Goal: Task Accomplishment & Management: Complete application form

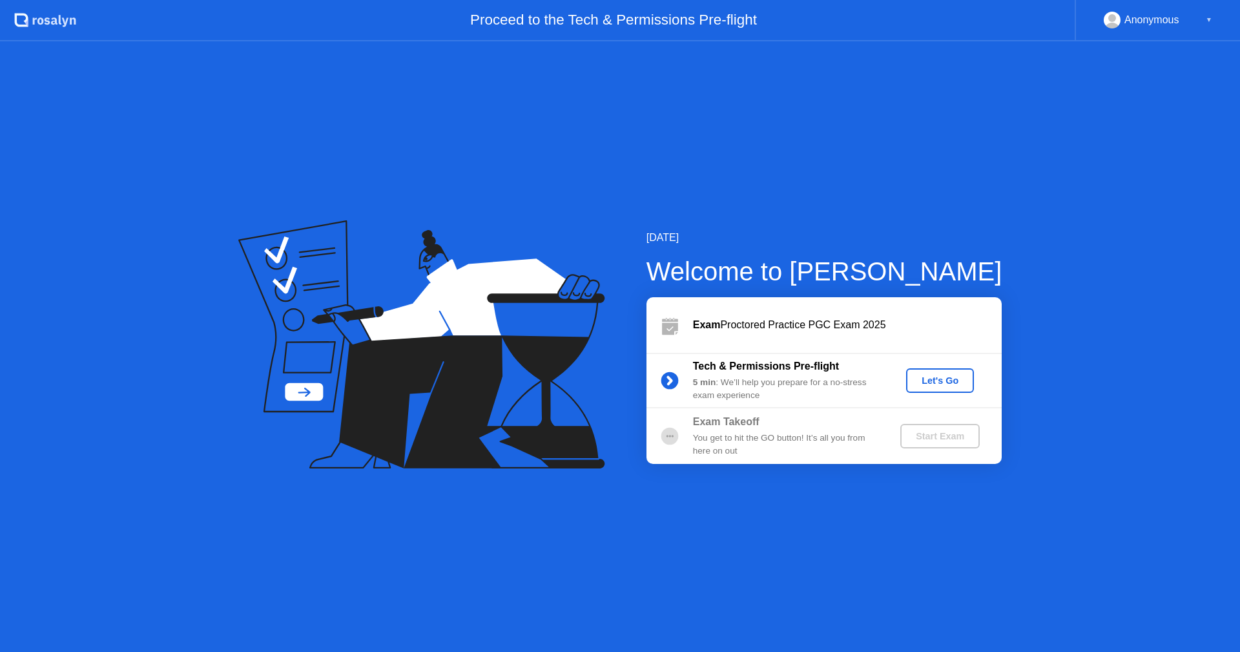
click at [929, 372] on button "Let's Go" at bounding box center [940, 380] width 68 height 25
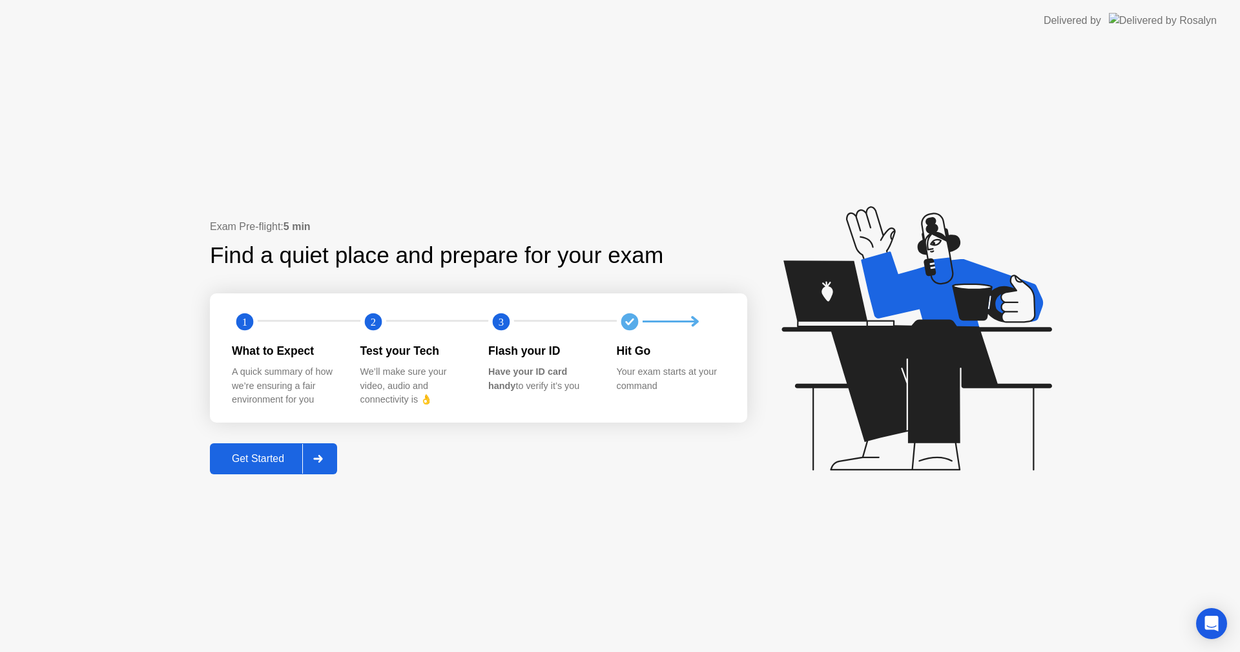
click at [294, 446] on button "Get Started" at bounding box center [273, 458] width 127 height 31
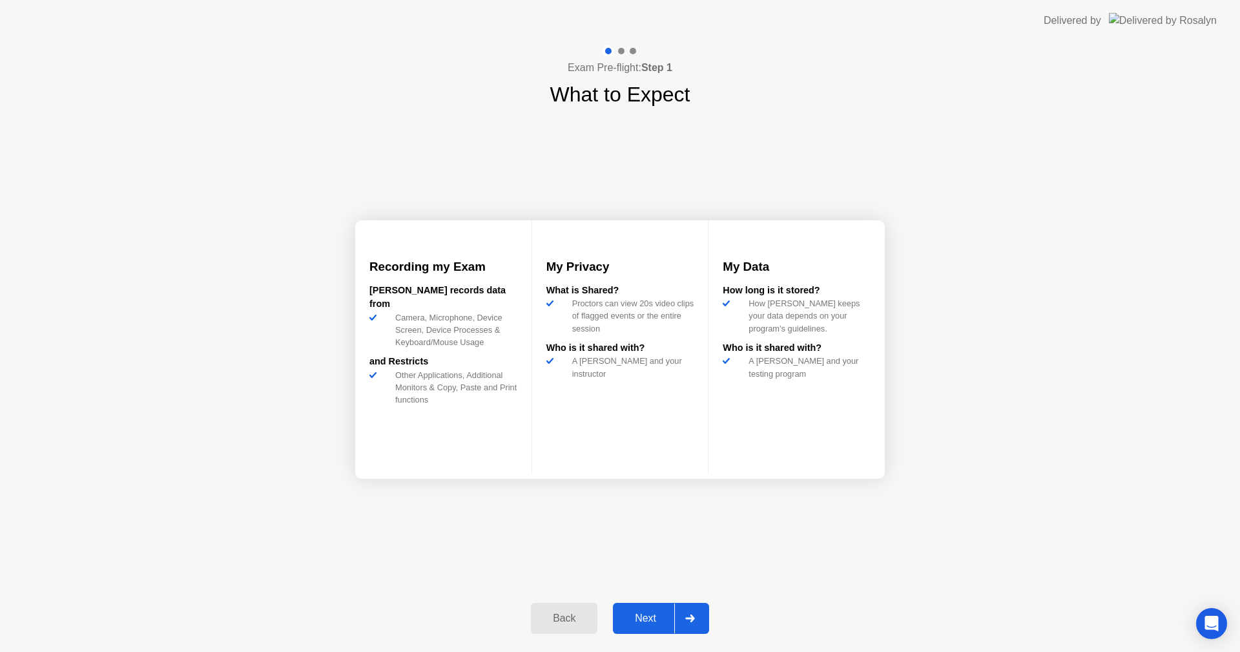
click at [690, 610] on div at bounding box center [689, 618] width 31 height 30
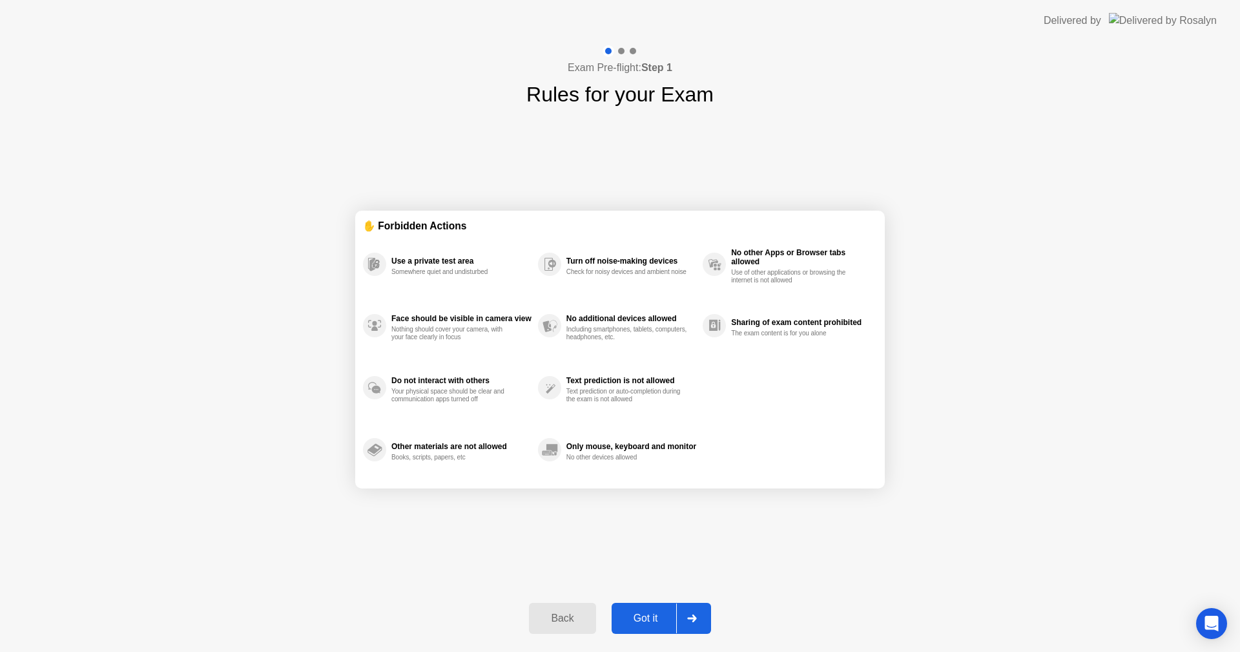
click at [690, 610] on div at bounding box center [691, 618] width 31 height 30
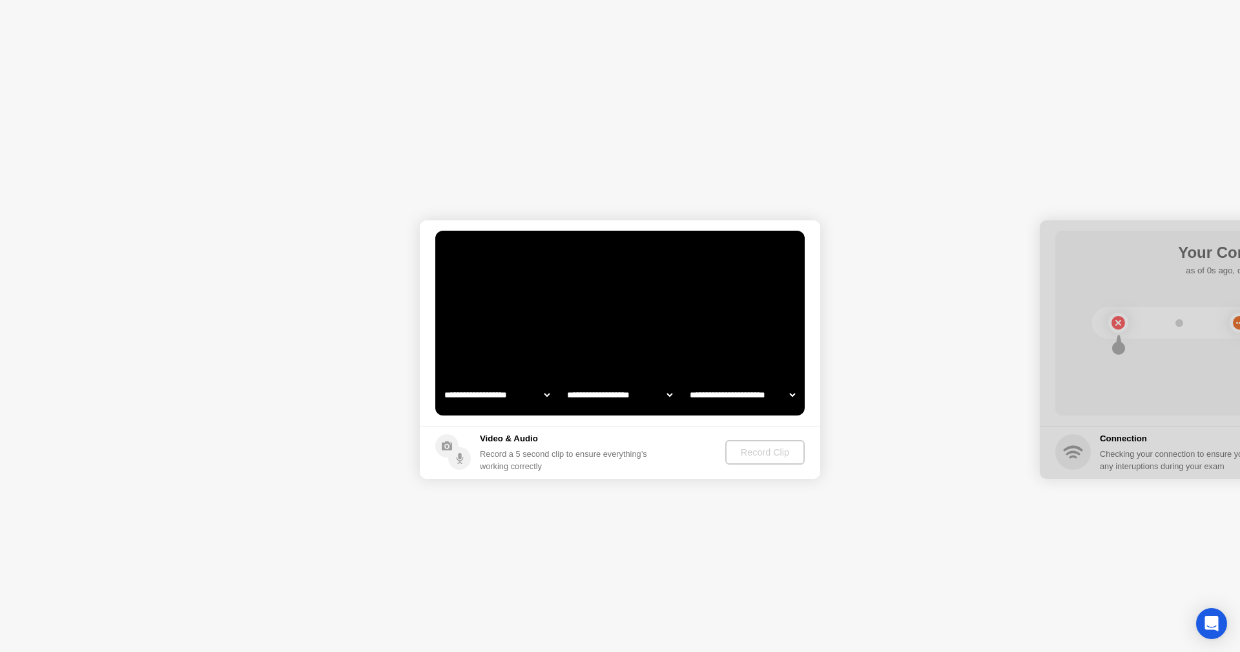
select select "**********"
select select "*******"
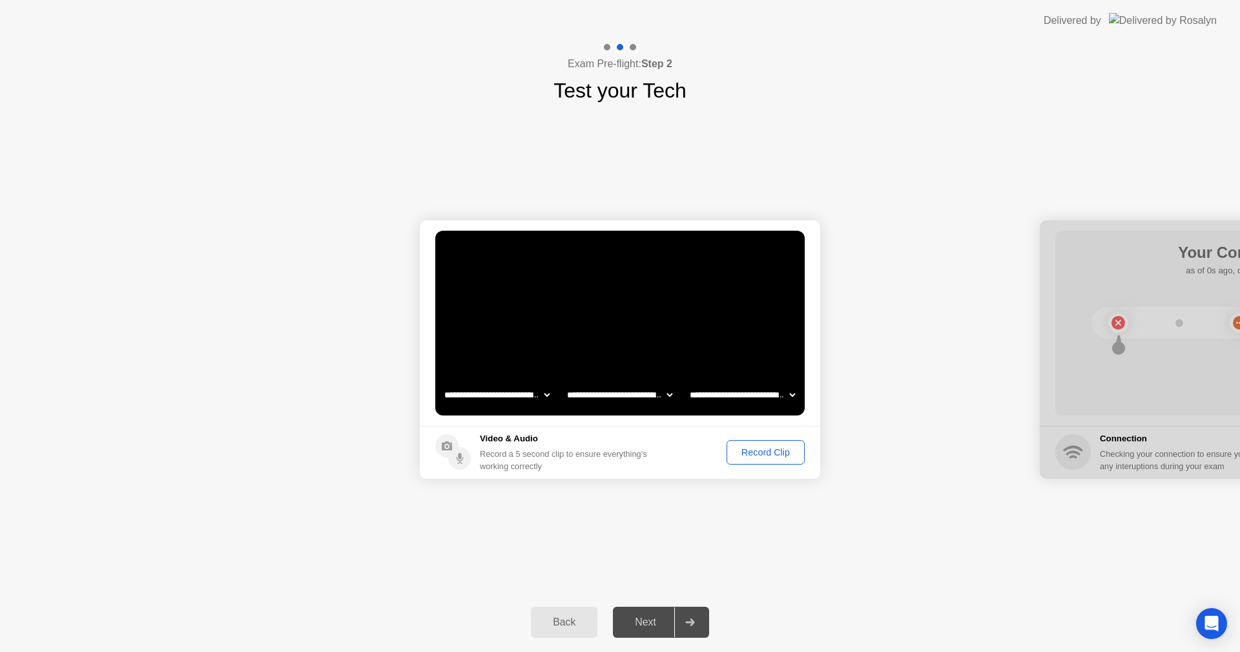
click at [765, 450] on div "Record Clip" at bounding box center [765, 452] width 69 height 10
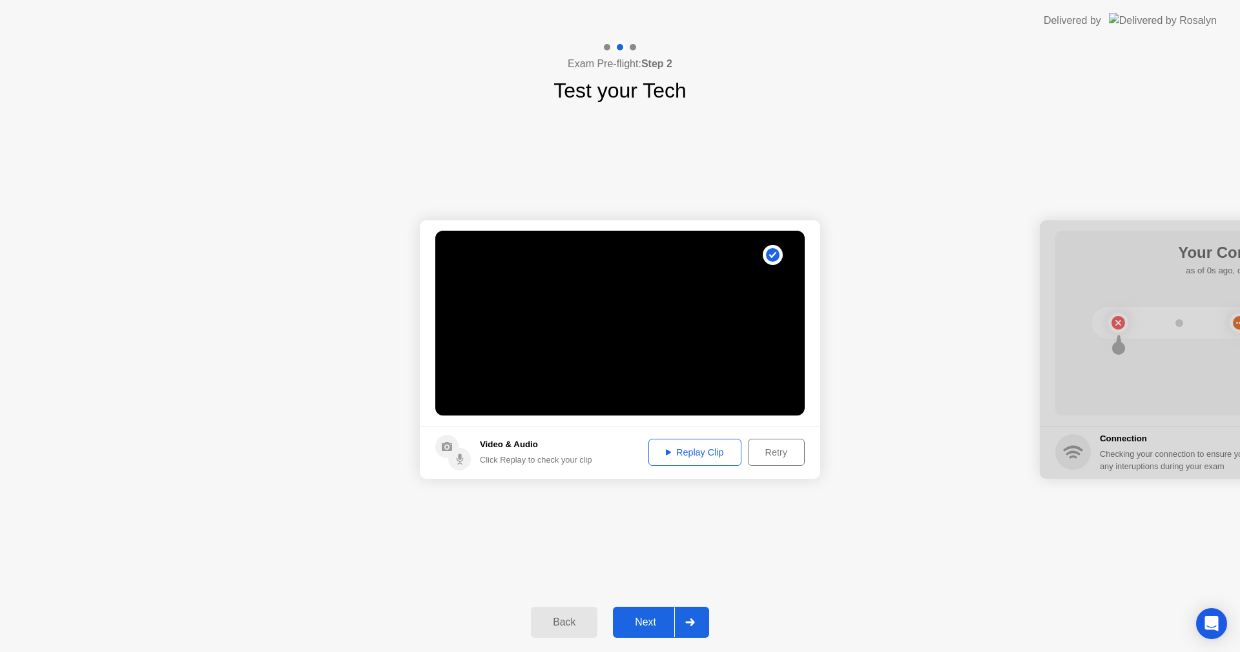
click at [665, 617] on div "Next" at bounding box center [645, 622] width 57 height 12
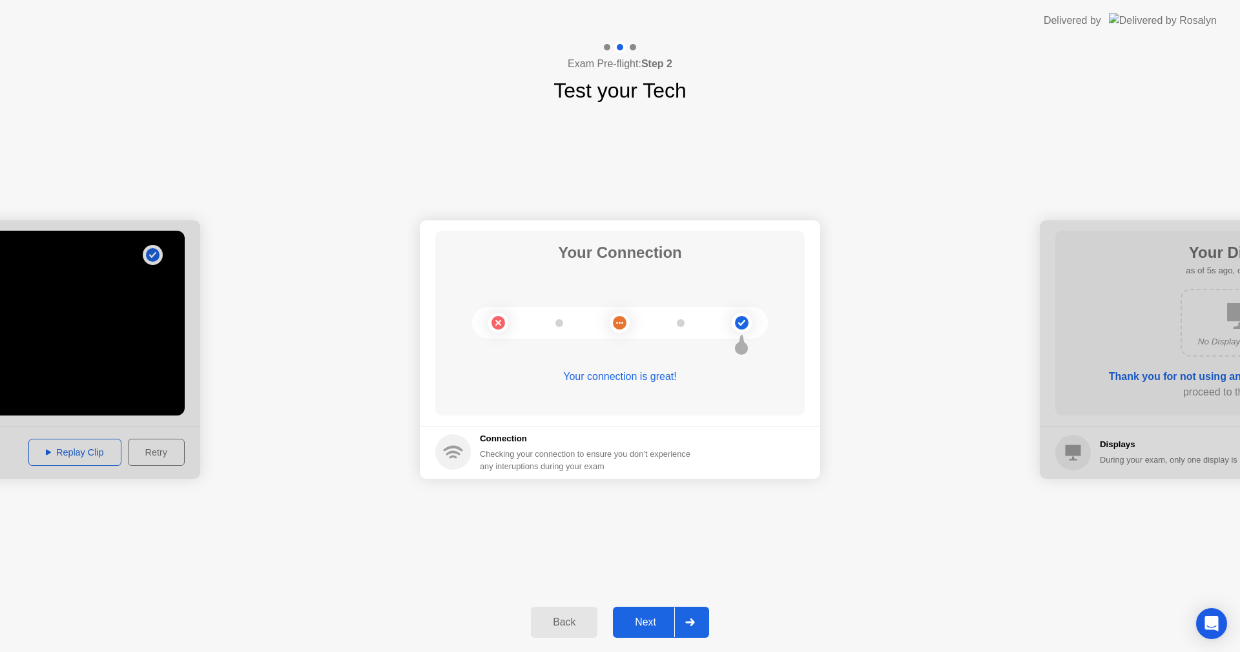
click at [665, 617] on div "Next" at bounding box center [645, 622] width 57 height 12
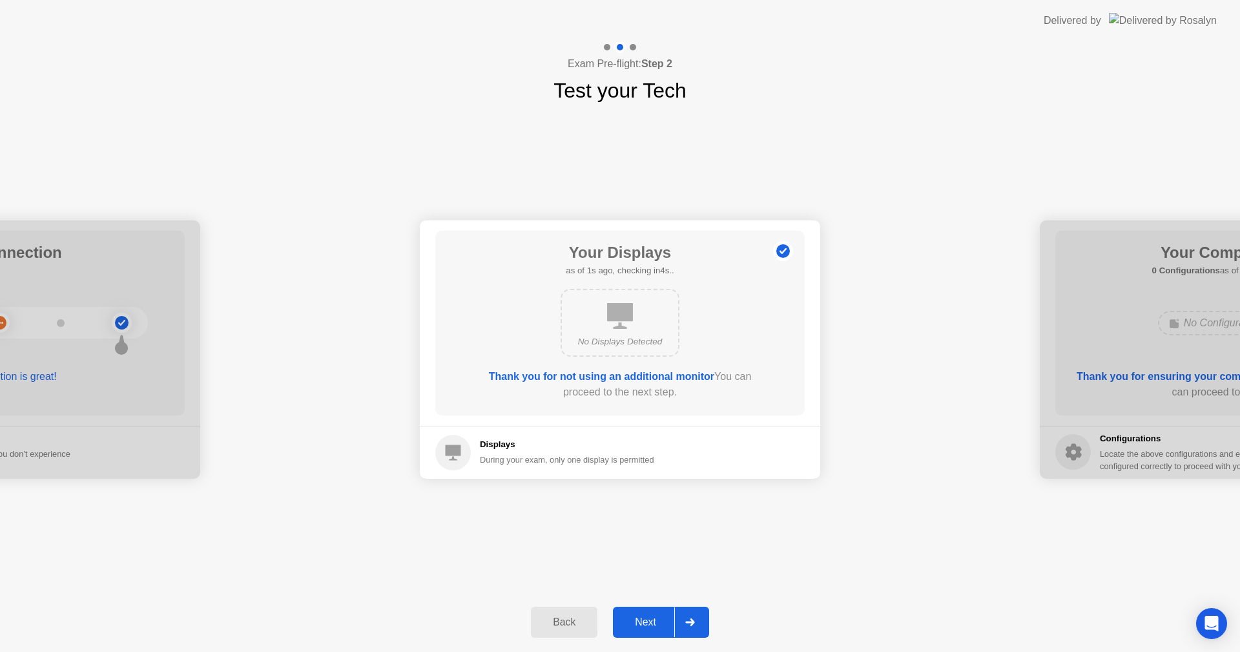
click at [665, 617] on div "Next" at bounding box center [645, 622] width 57 height 12
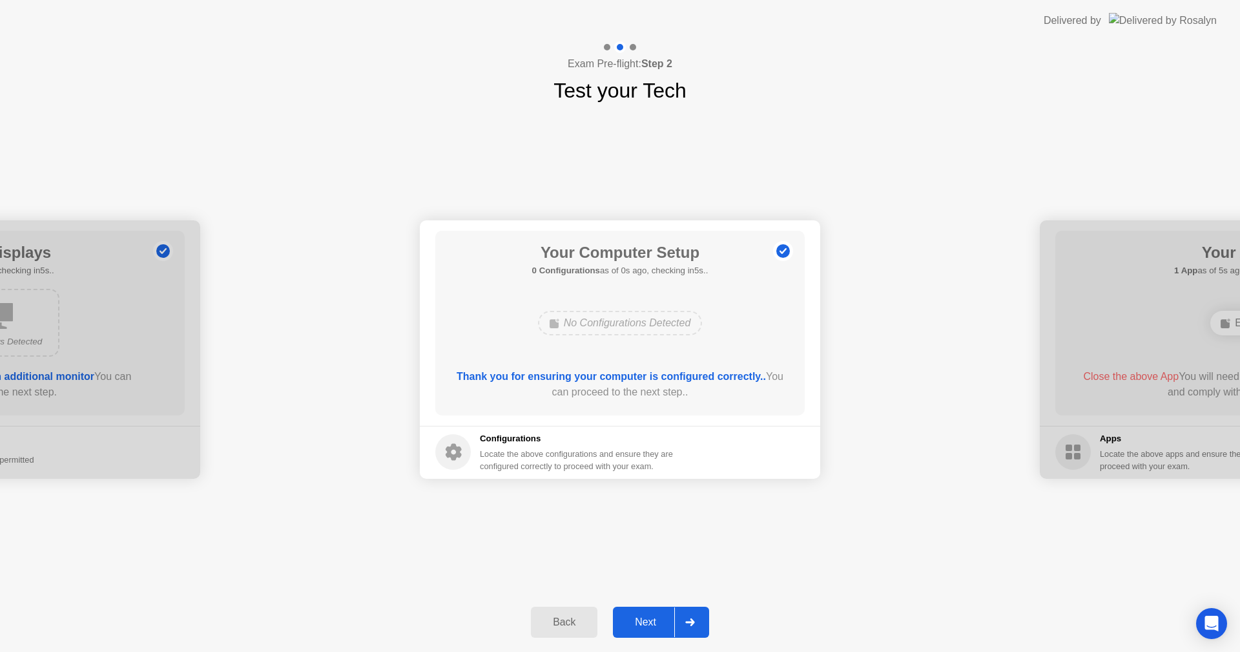
click at [665, 617] on div "Next" at bounding box center [645, 622] width 57 height 12
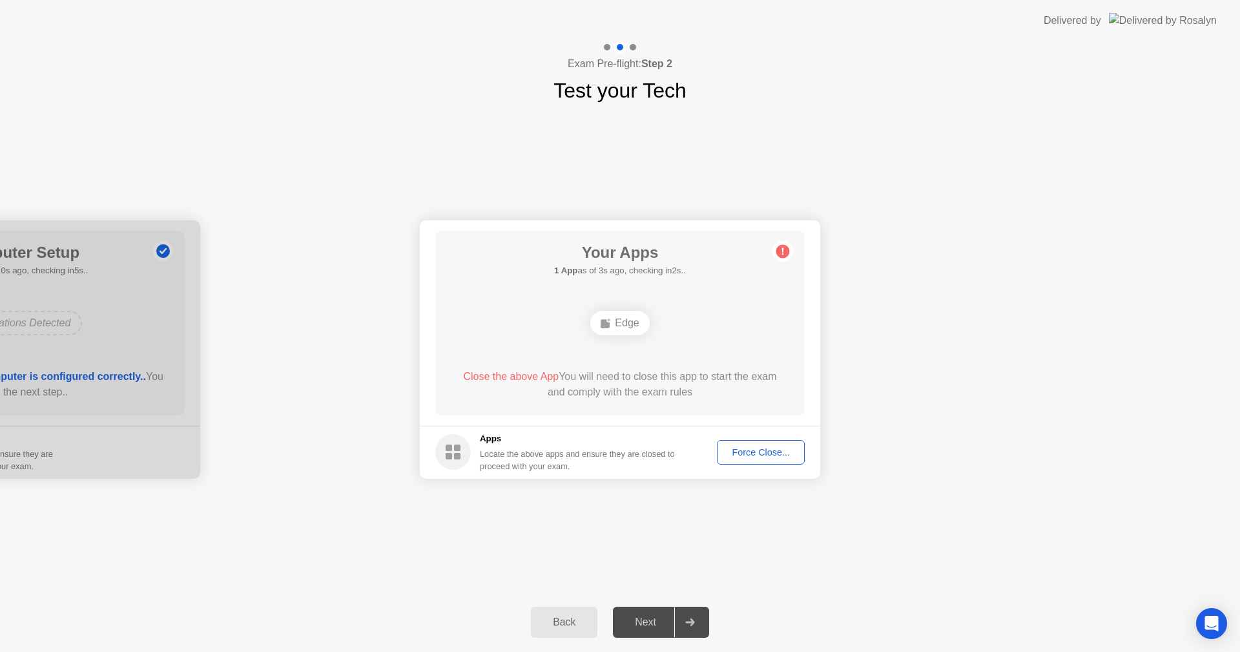
click at [776, 452] on div "Force Close..." at bounding box center [760, 452] width 79 height 10
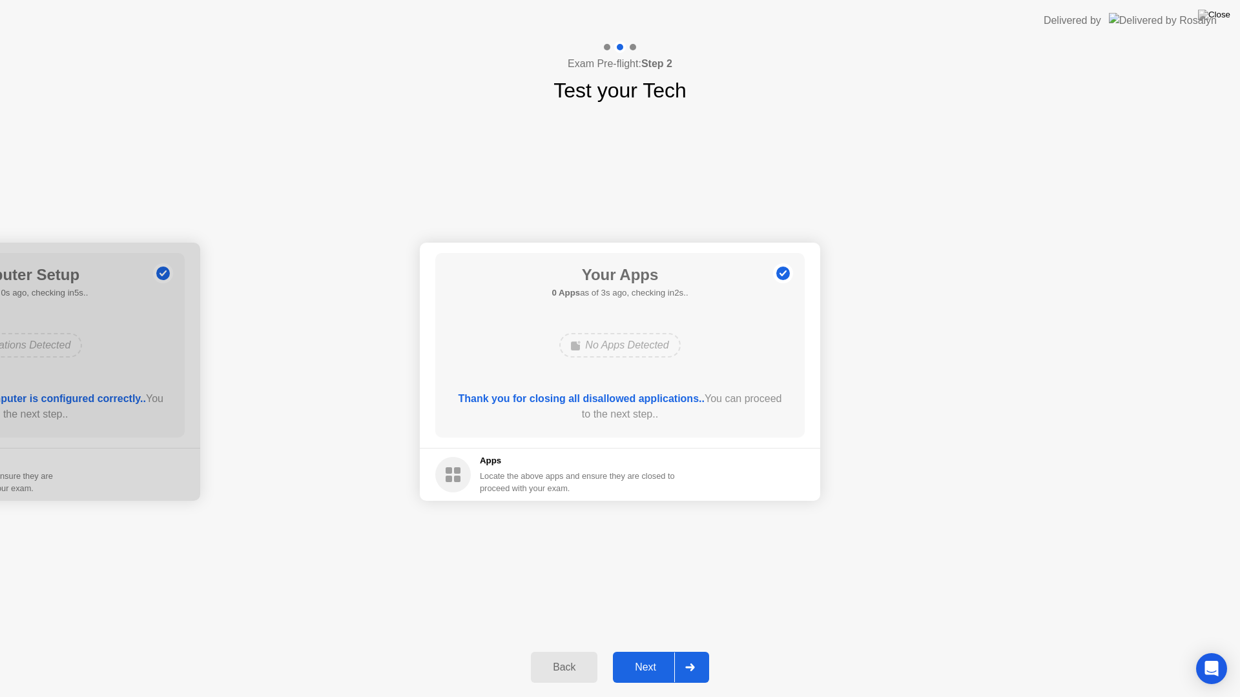
click at [661, 651] on div "Next" at bounding box center [645, 668] width 57 height 12
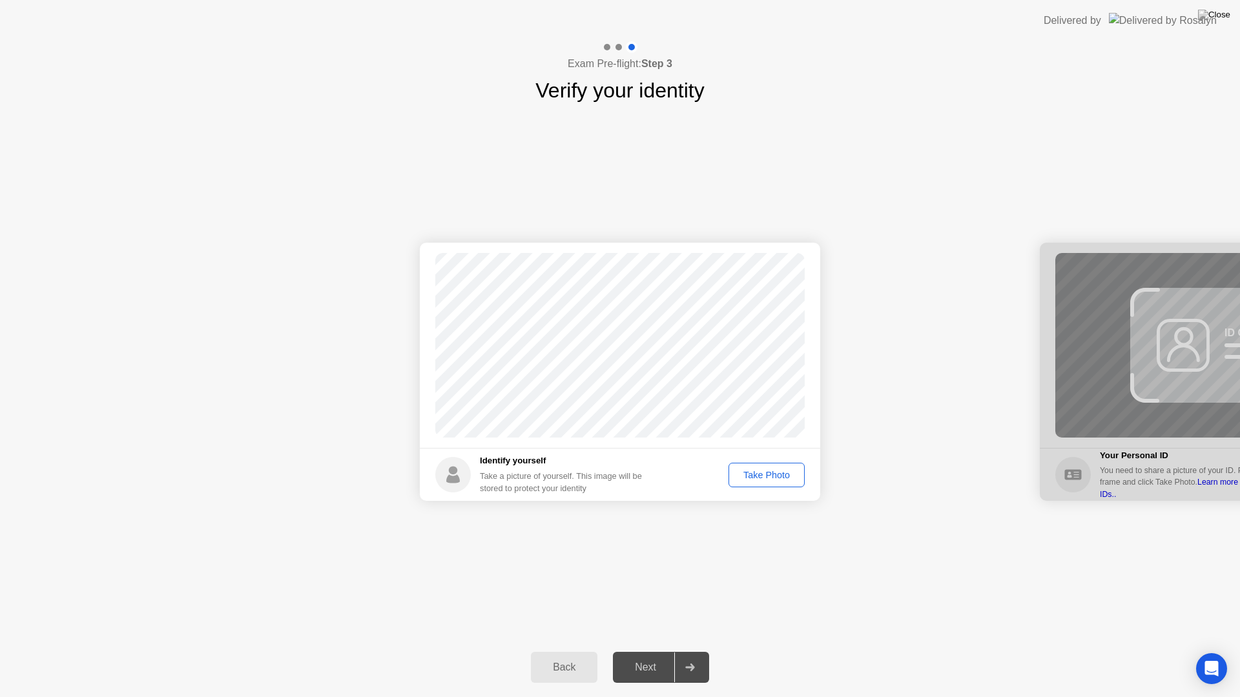
click at [783, 479] on div "Take Photo" at bounding box center [766, 475] width 67 height 10
click at [657, 651] on div "Next" at bounding box center [645, 668] width 57 height 12
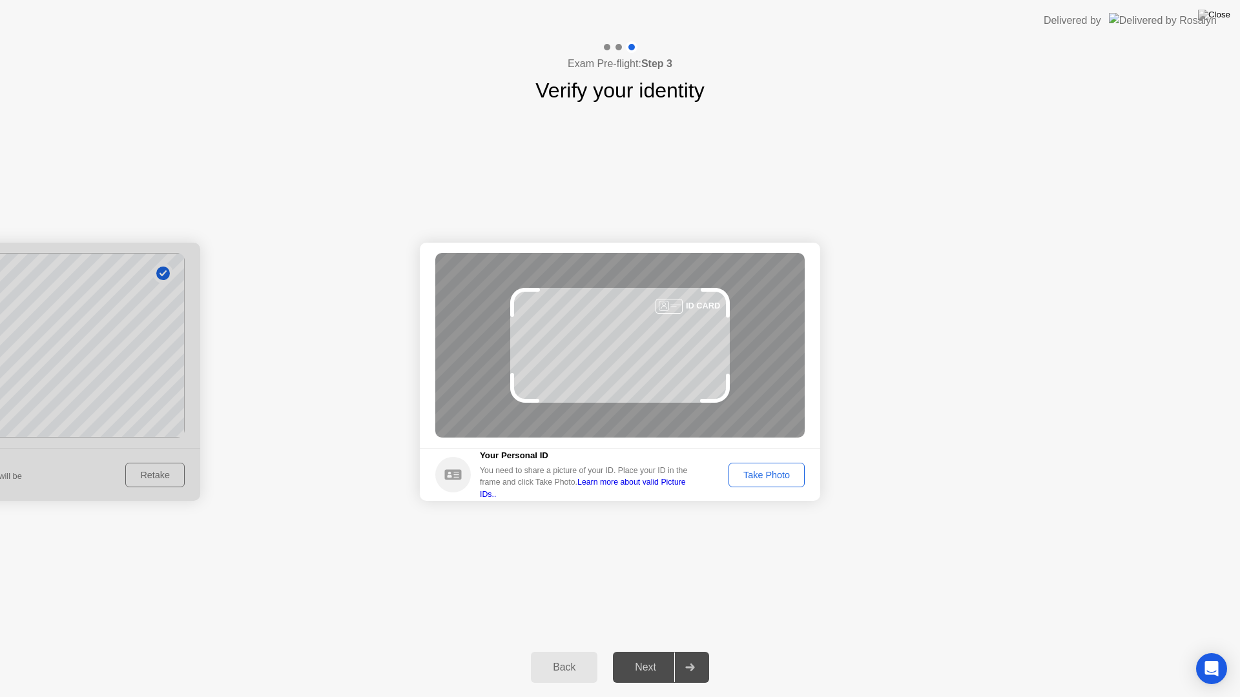
click at [781, 470] on div "Take Photo" at bounding box center [766, 475] width 67 height 10
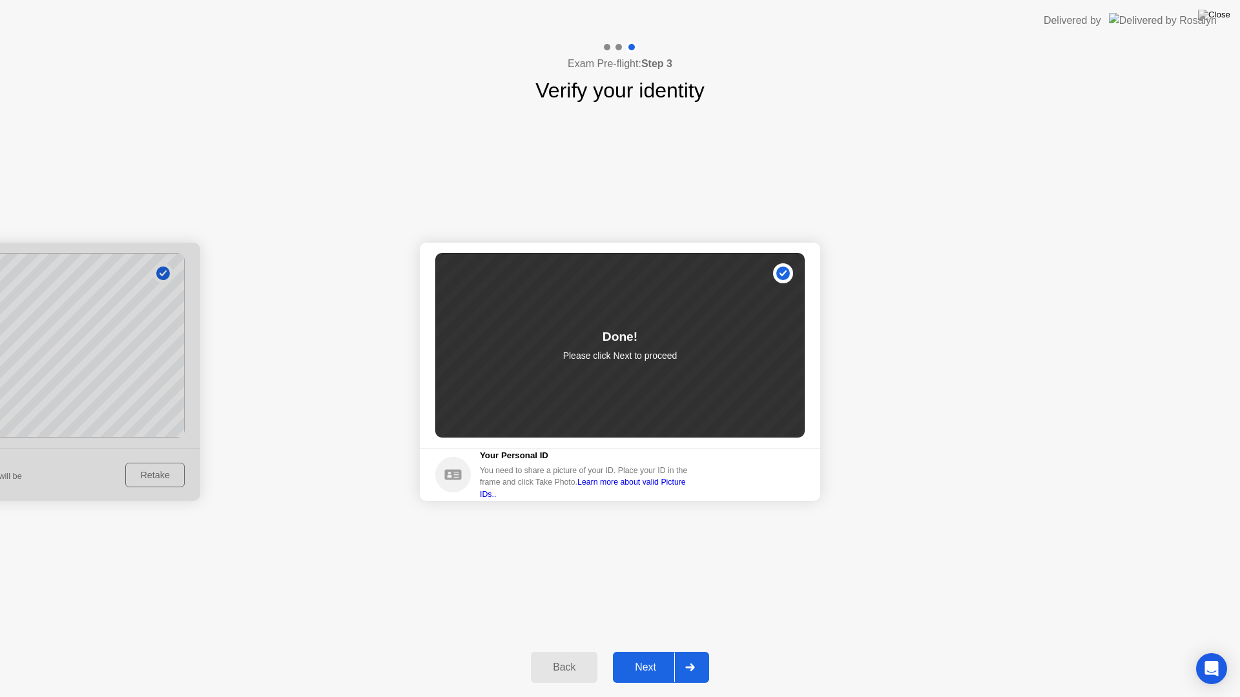
click at [634, 651] on div "Next" at bounding box center [645, 668] width 57 height 12
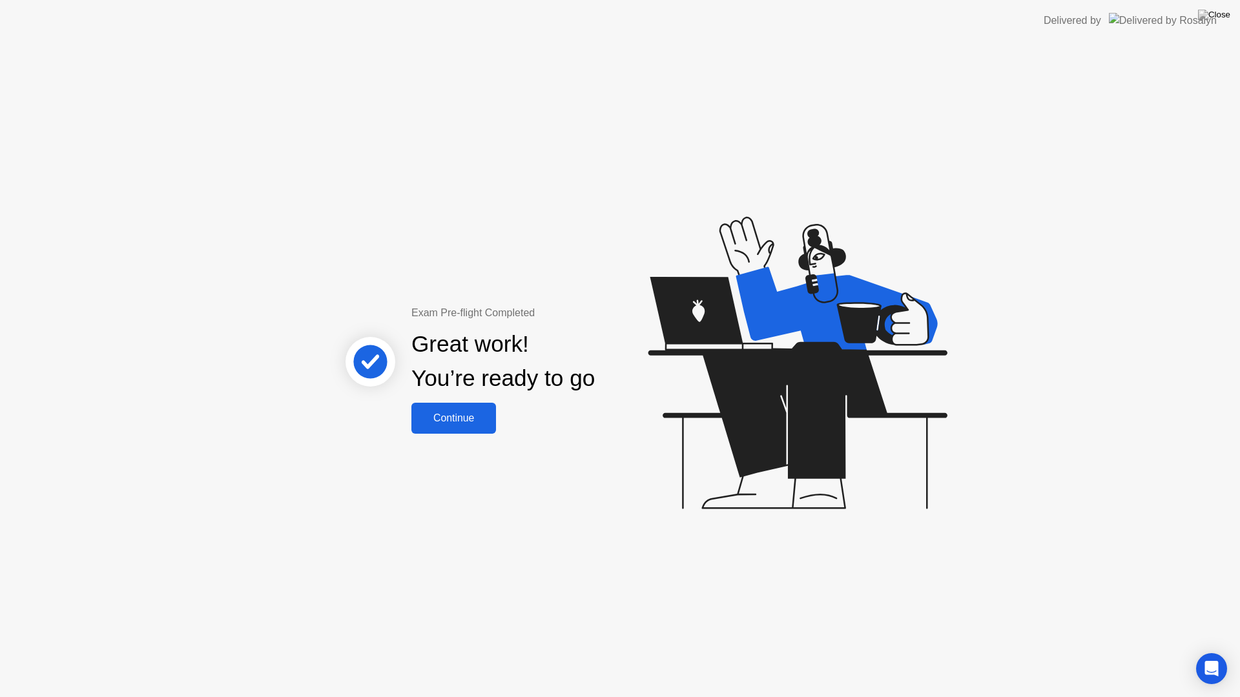
click at [467, 422] on div "Continue" at bounding box center [453, 419] width 77 height 12
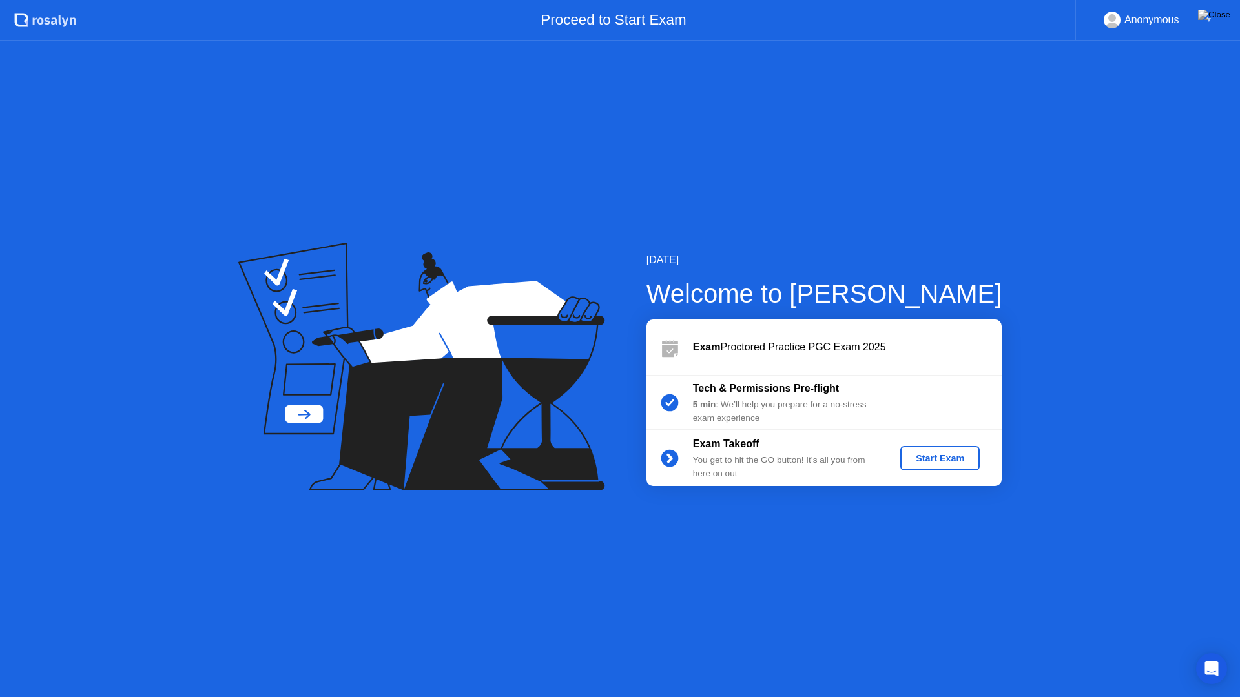
click at [948, 460] on div "Start Exam" at bounding box center [939, 458] width 69 height 10
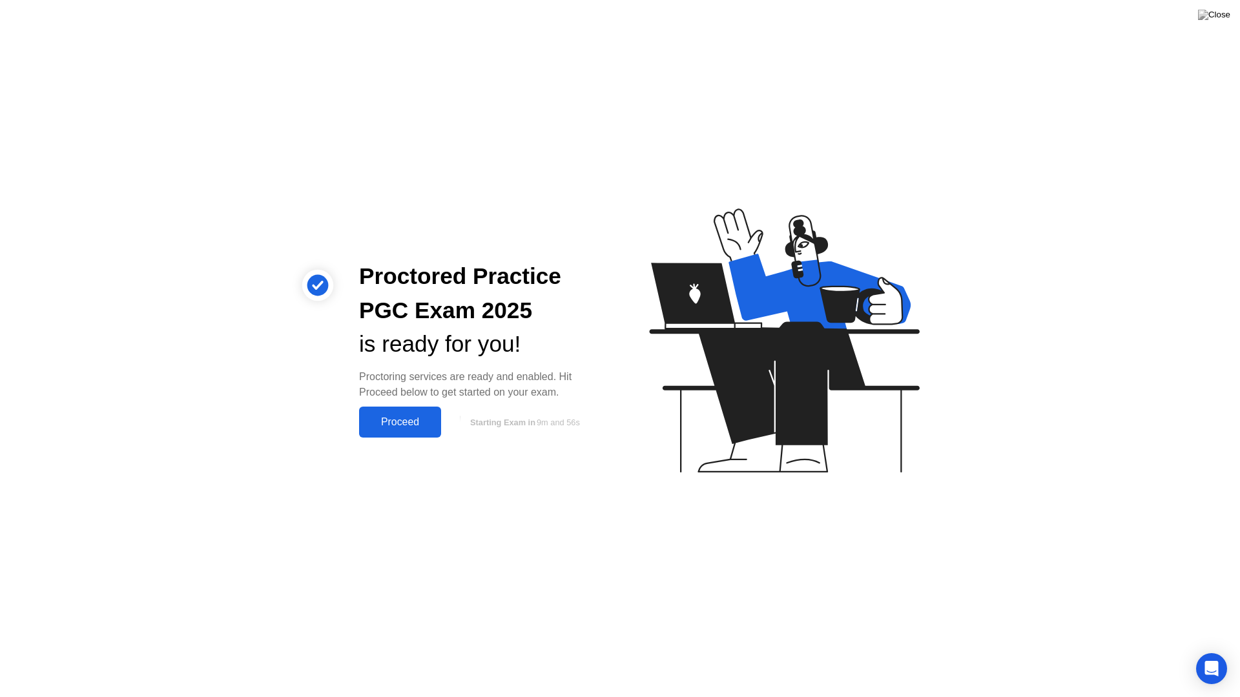
click at [411, 416] on div "Proceed" at bounding box center [400, 422] width 74 height 12
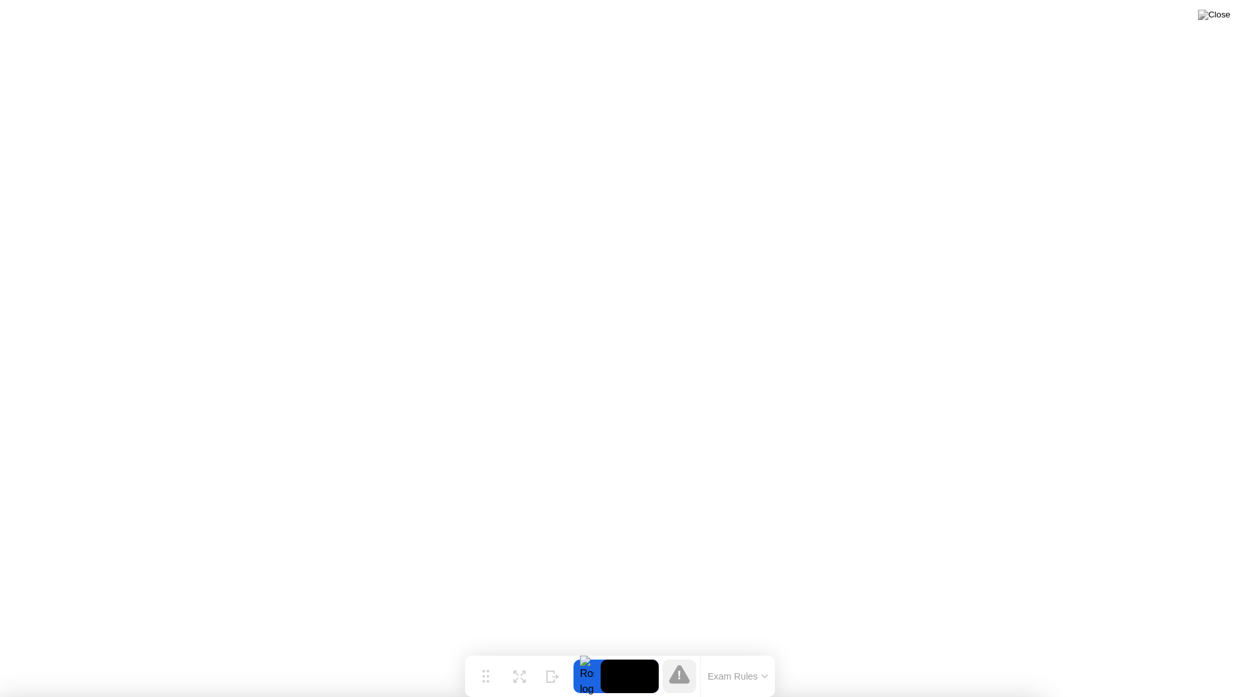
click at [888, 651] on div at bounding box center [620, 697] width 1240 height 0
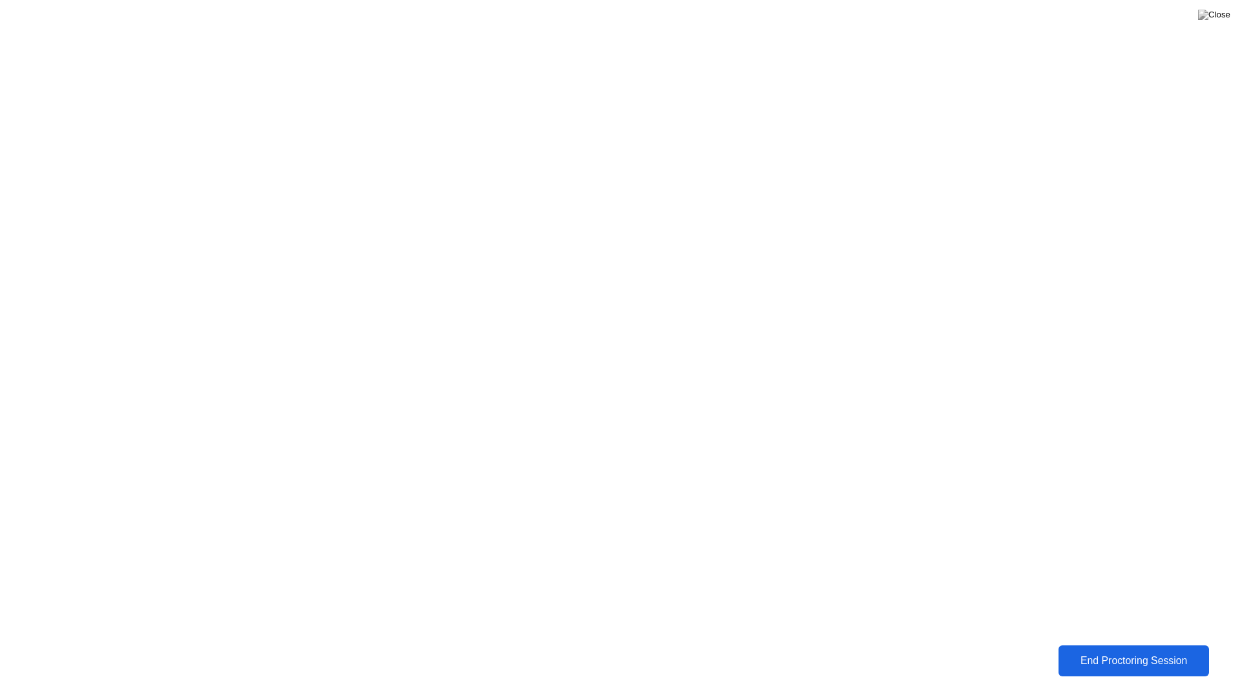
click at [1164, 651] on div "End Proctoring Session" at bounding box center [1133, 661] width 143 height 12
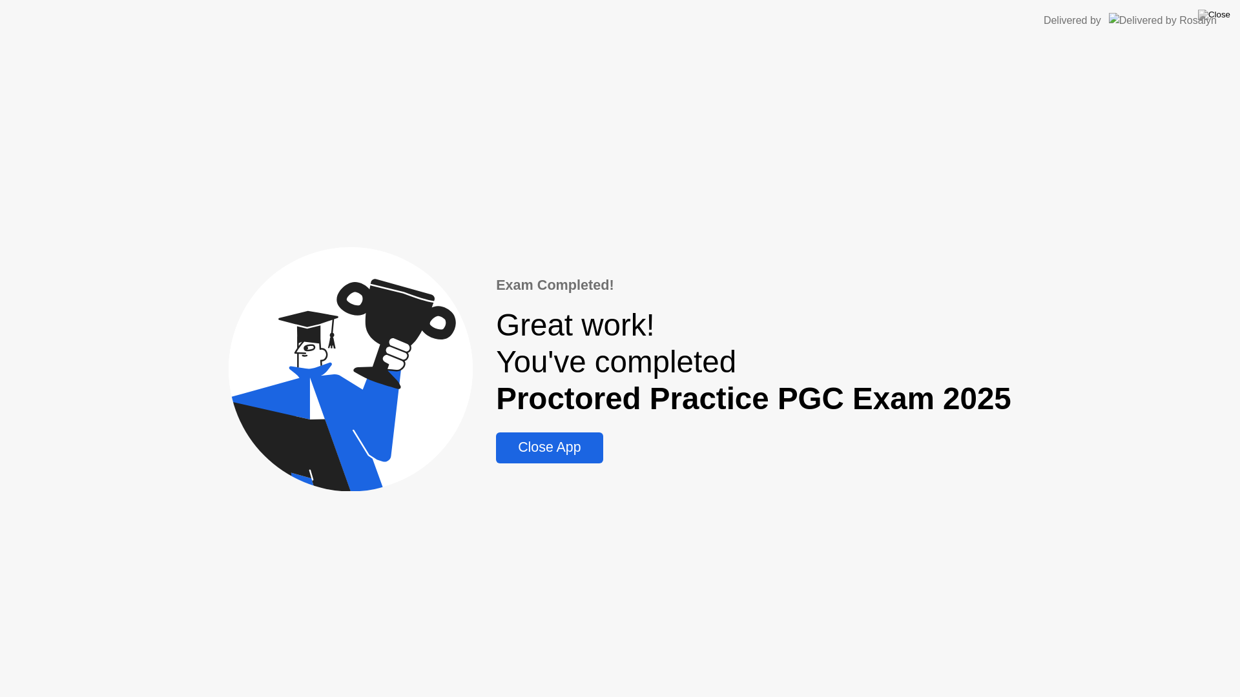
click at [599, 452] on div "Close App" at bounding box center [549, 448] width 99 height 16
